Goal: Browse casually: Explore the website without a specific task or goal

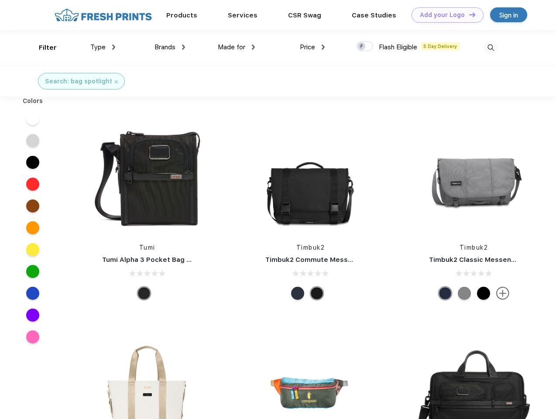
click at [444, 15] on link "Add your Logo Design Tool" at bounding box center [447, 14] width 72 height 15
click at [0, 0] on div "Design Tool" at bounding box center [0, 0] width 0 height 0
click at [468, 14] on link "Add your Logo Design Tool" at bounding box center [447, 14] width 72 height 15
click at [42, 48] on div "Filter" at bounding box center [48, 48] width 18 height 10
click at [103, 47] on span "Type" at bounding box center [97, 47] width 15 height 8
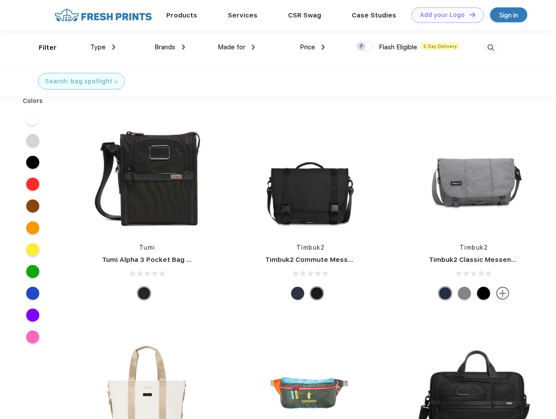
click at [170, 47] on span "Brands" at bounding box center [164, 47] width 21 height 8
click at [236, 47] on span "Made for" at bounding box center [231, 47] width 27 height 8
click at [312, 47] on span "Price" at bounding box center [307, 47] width 15 height 8
click at [365, 47] on div at bounding box center [364, 46] width 17 height 10
click at [362, 47] on input "checkbox" at bounding box center [359, 44] width 6 height 6
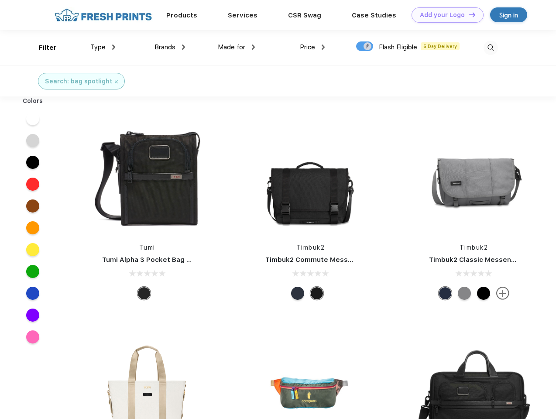
click at [490, 48] on img at bounding box center [490, 48] width 14 height 14
